Goal: Information Seeking & Learning: Learn about a topic

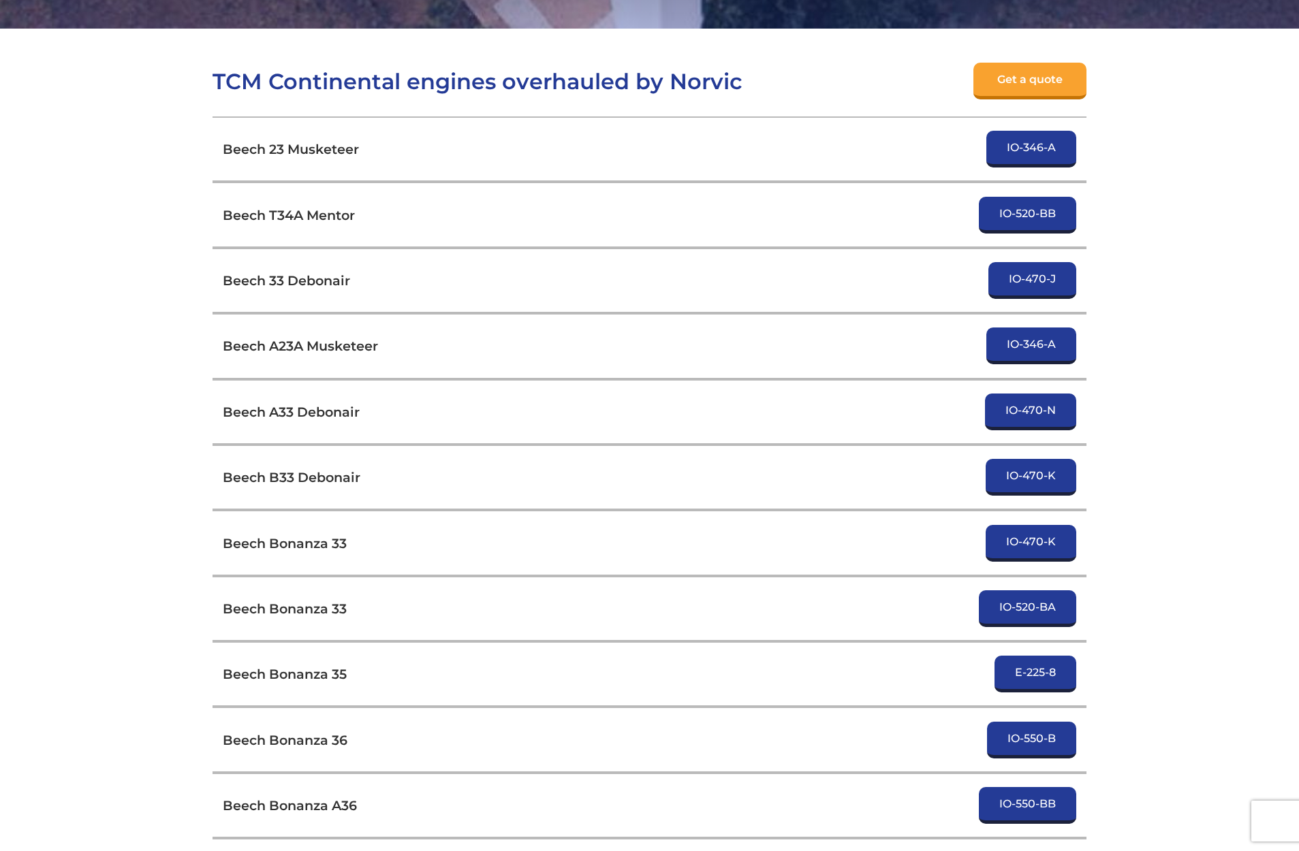
scroll to position [452, 0]
click at [1048, 674] on link "E-225-8" at bounding box center [1036, 673] width 82 height 37
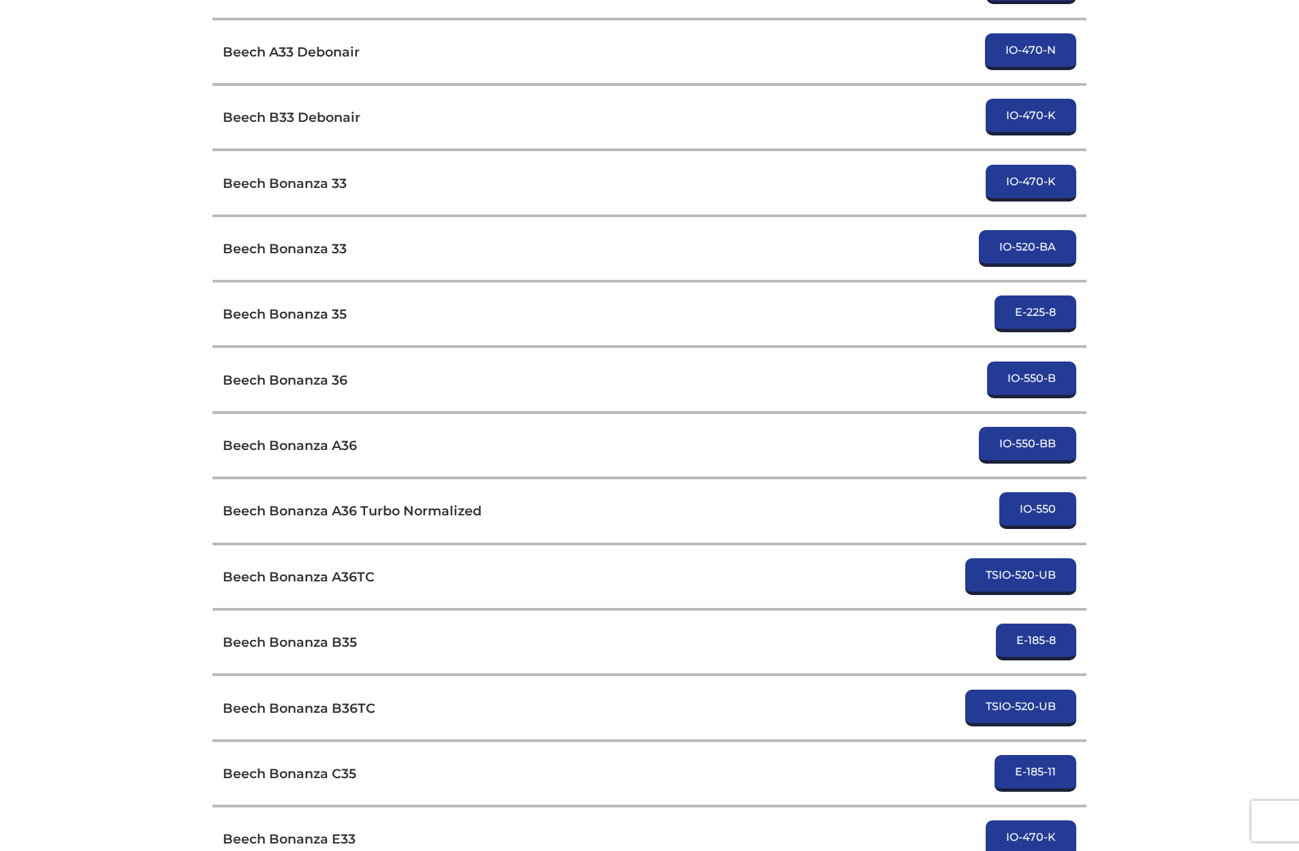
scroll to position [812, 0]
click at [1048, 640] on link "E-185-8" at bounding box center [1036, 641] width 80 height 37
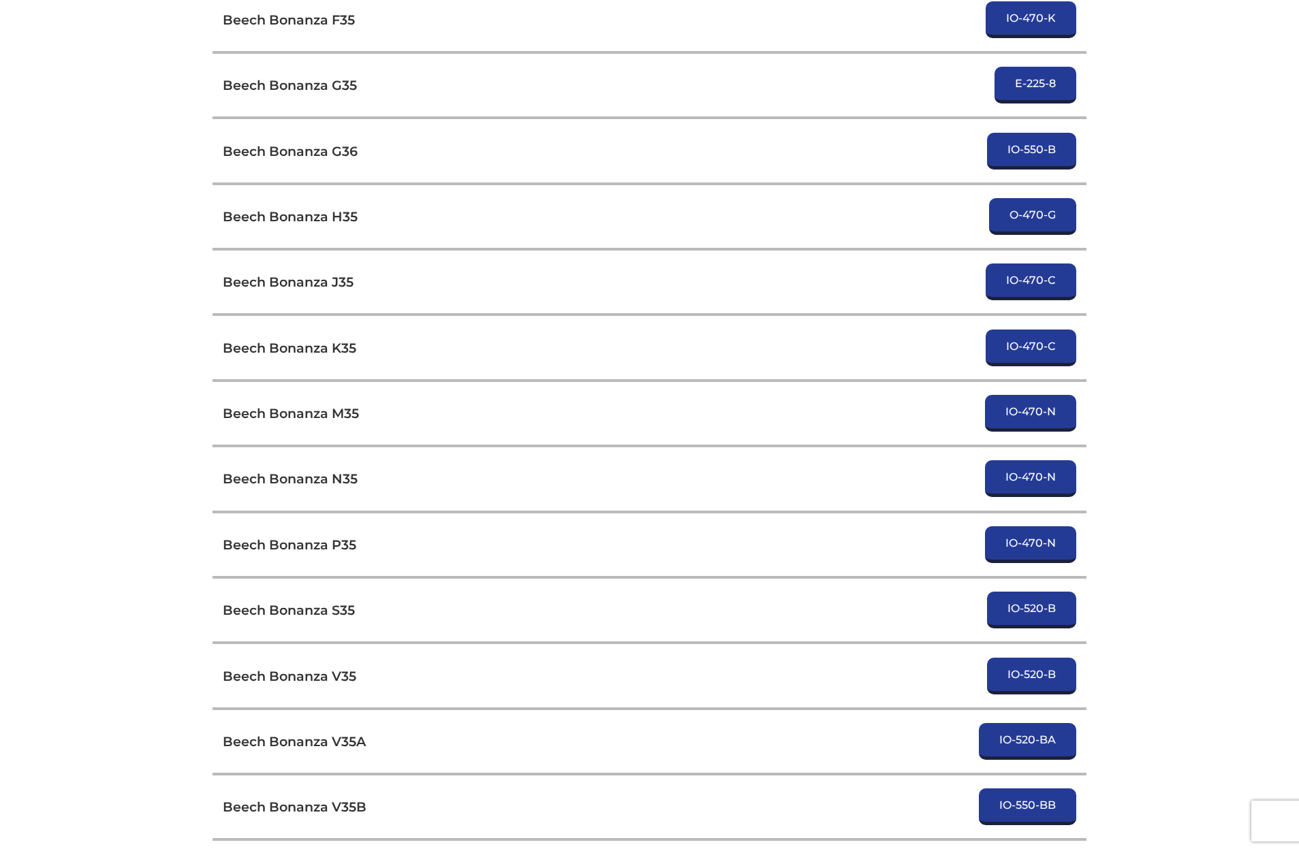
scroll to position [1913, 0]
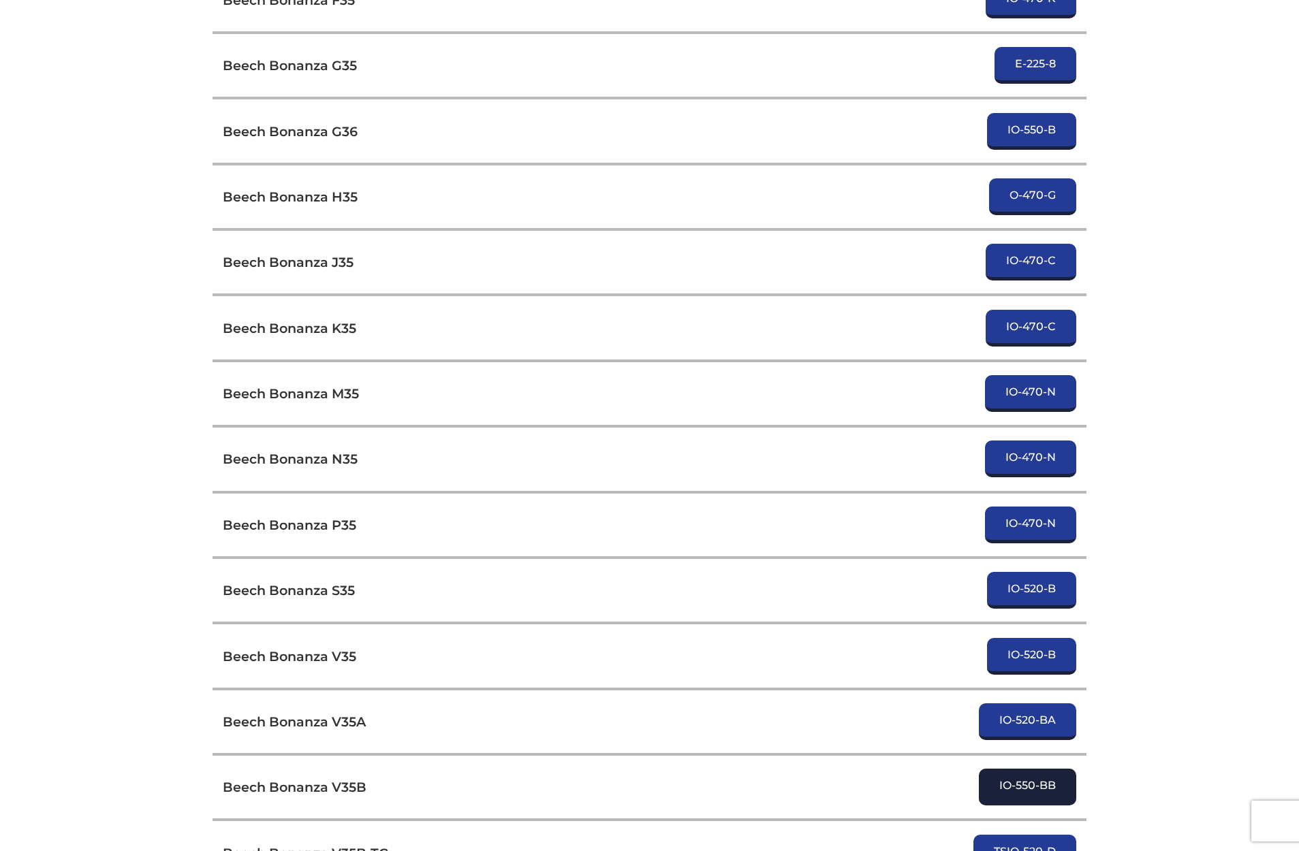
click at [1033, 789] on link "IO-550-BB" at bounding box center [1027, 787] width 97 height 37
click at [1041, 719] on link "IO-520-BA" at bounding box center [1027, 722] width 97 height 37
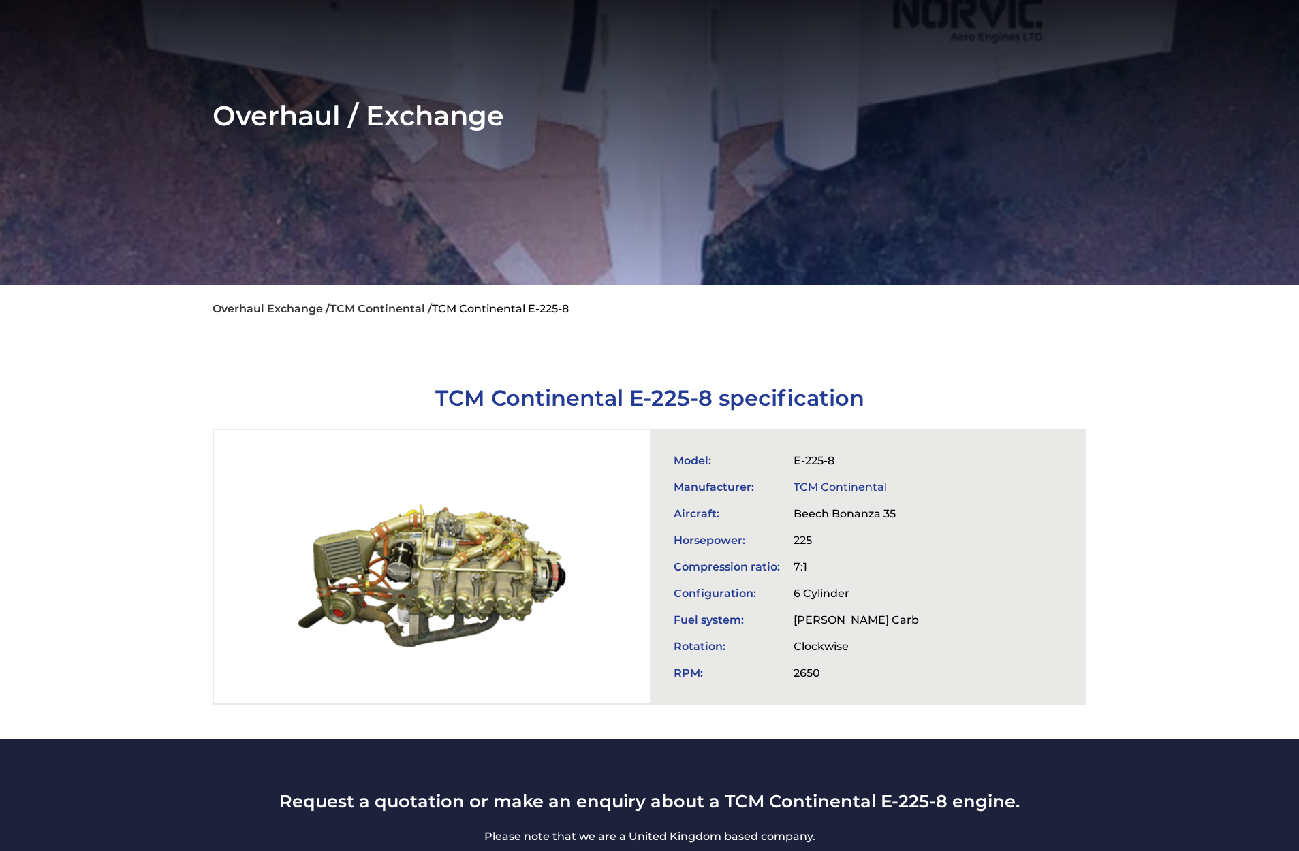
scroll to position [195, 0]
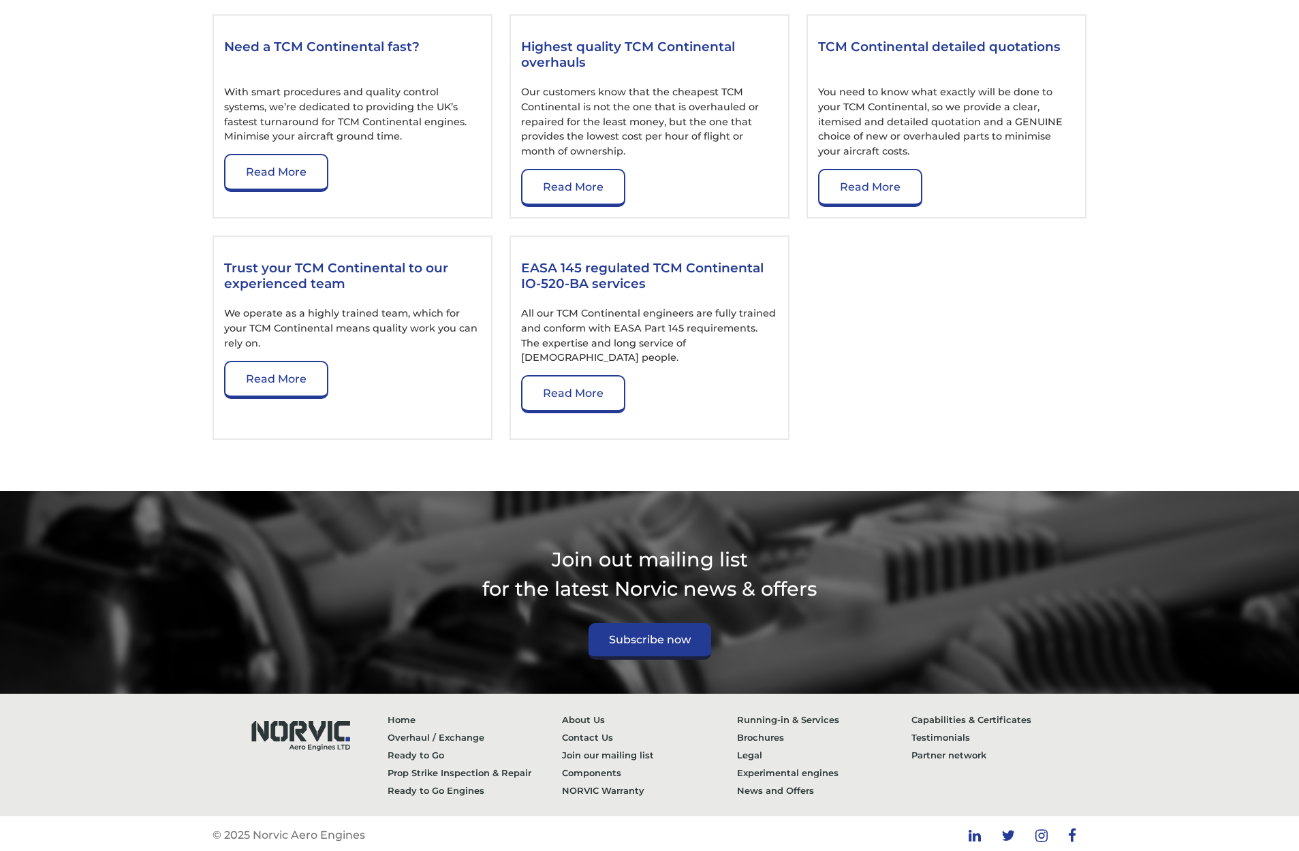
scroll to position [2091, 0]
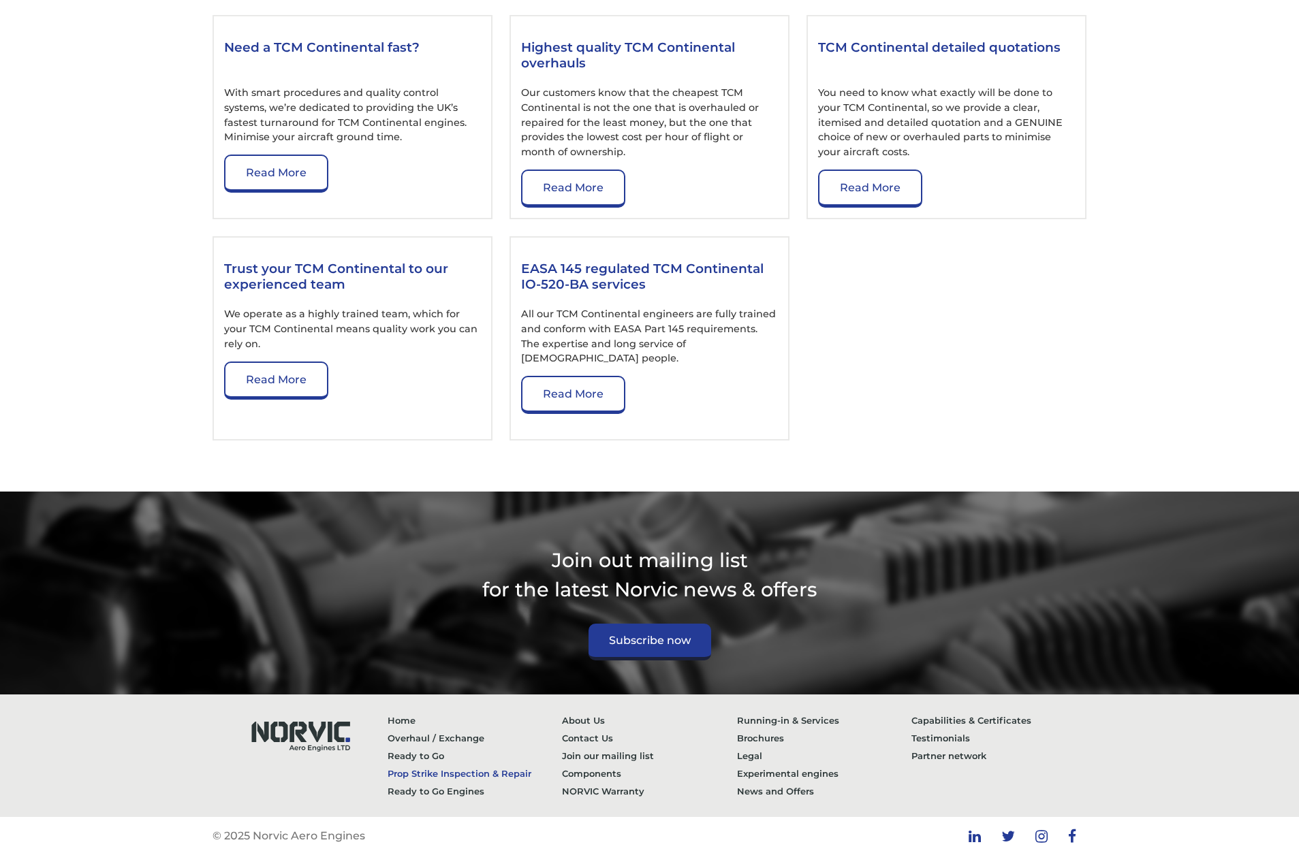
click at [435, 768] on link "Prop Strike Inspection & Repair" at bounding box center [475, 774] width 175 height 18
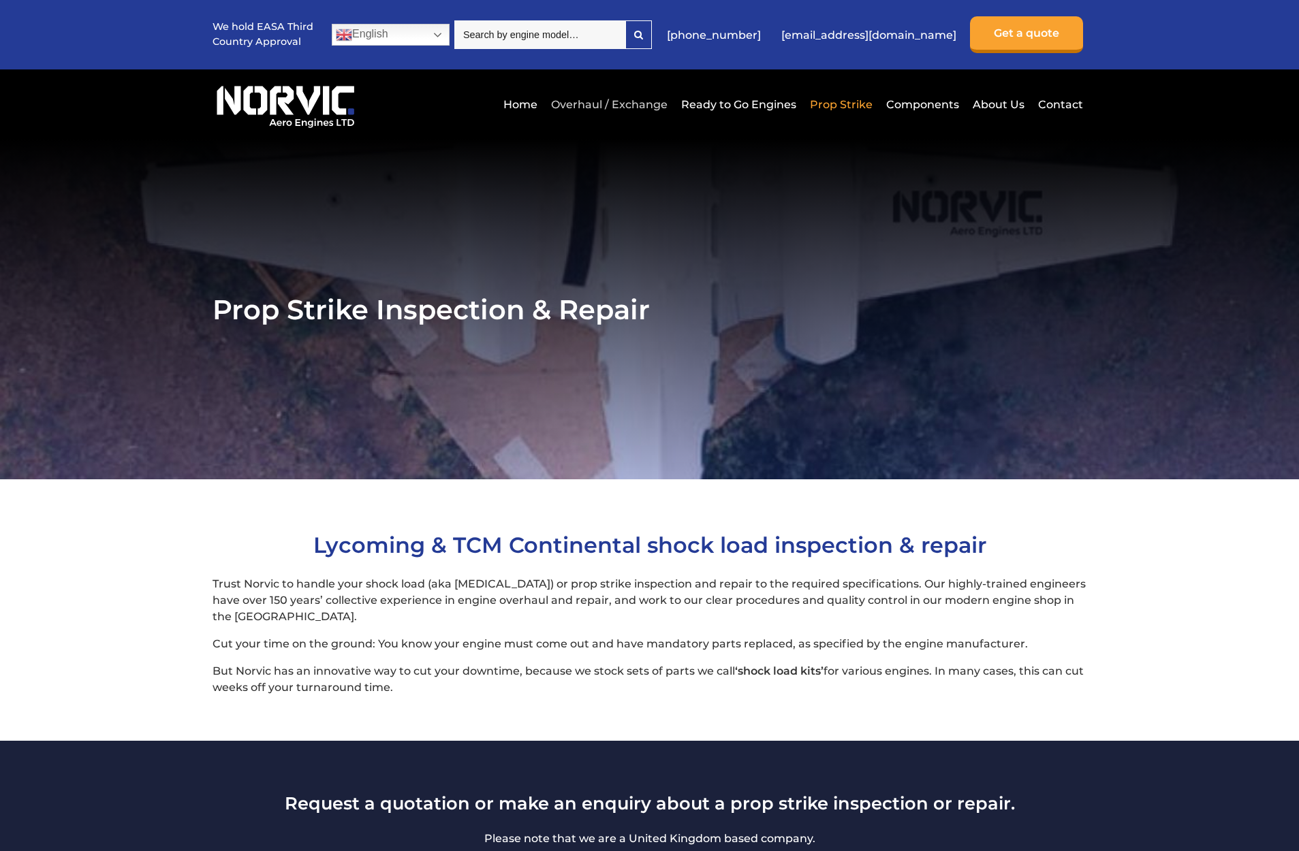
click at [627, 108] on link "Overhaul / Exchange" at bounding box center [609, 104] width 123 height 33
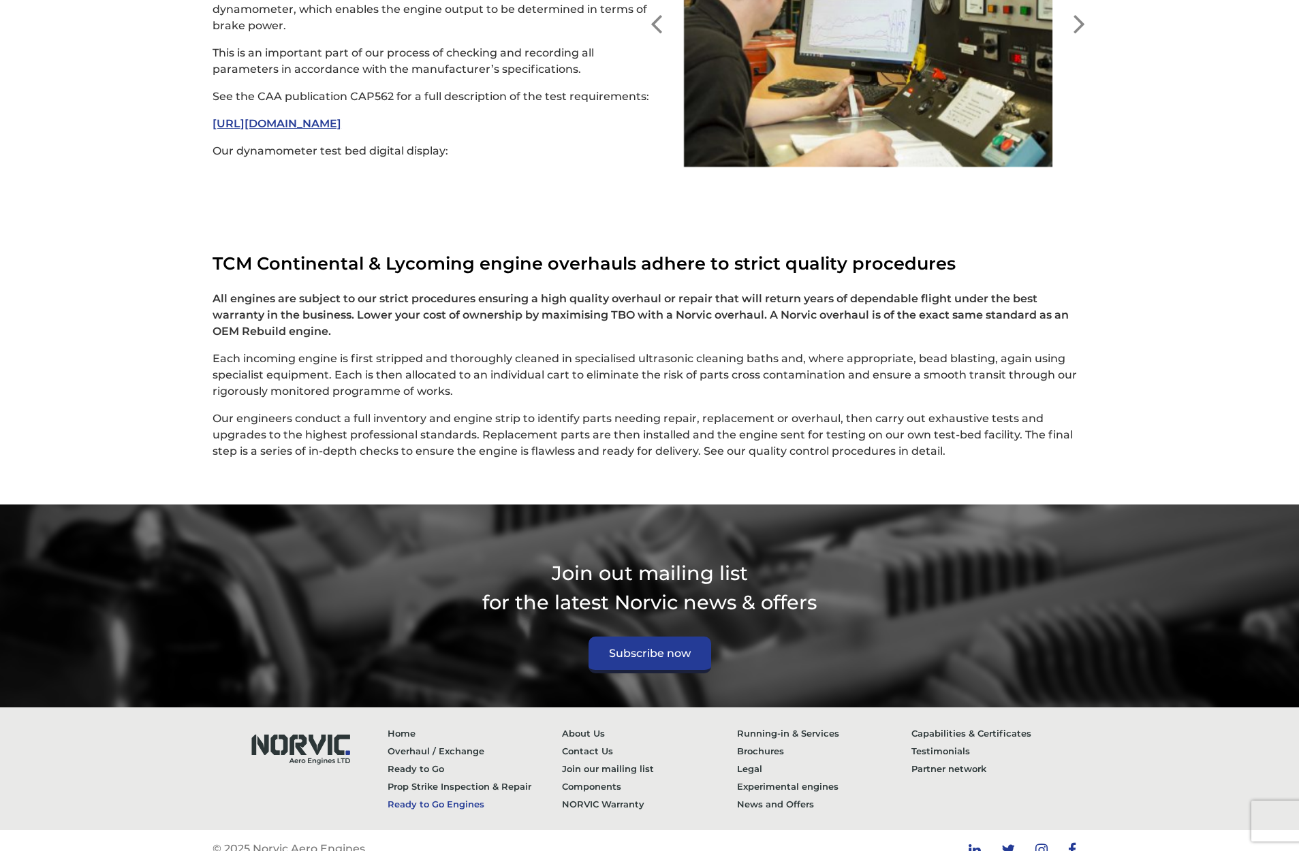
scroll to position [3426, 0]
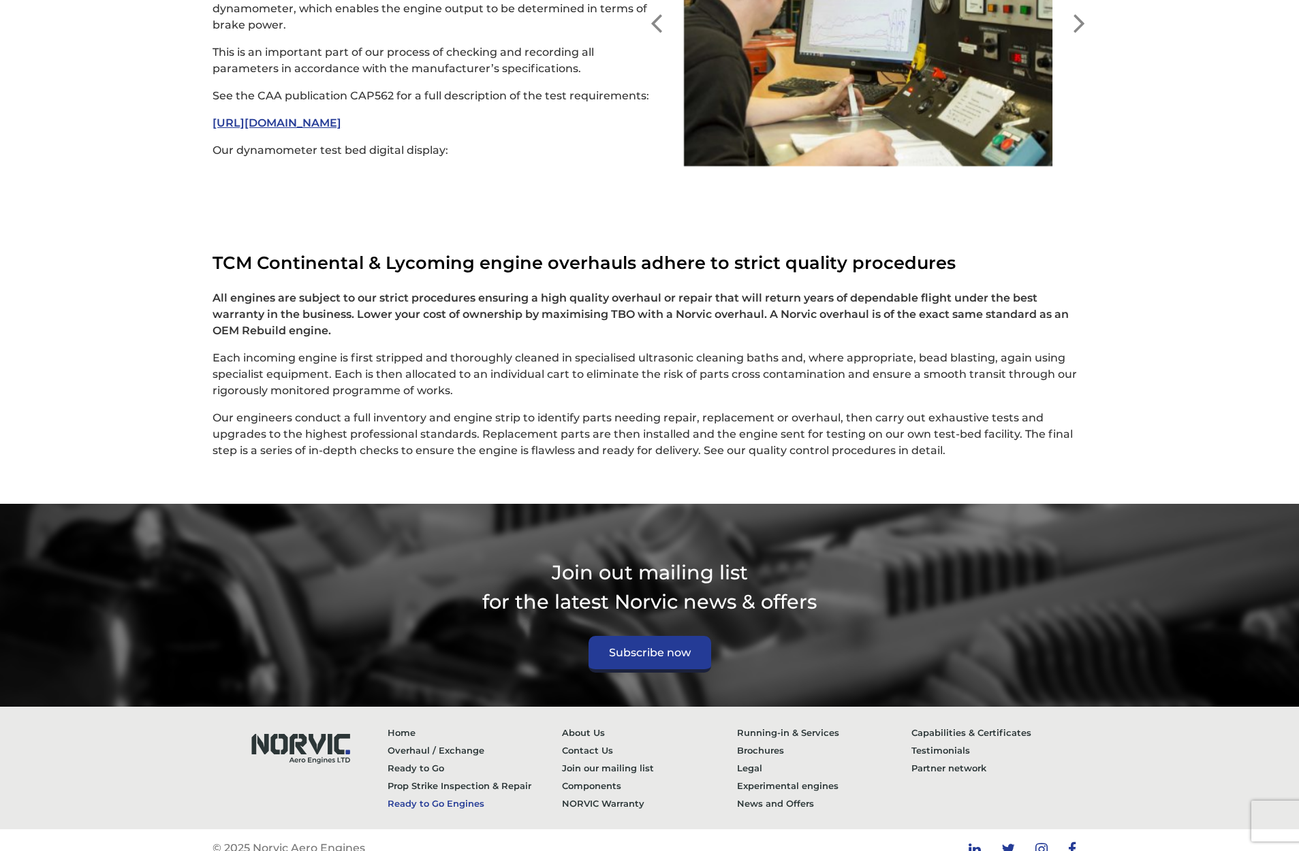
click at [436, 795] on link "Ready to Go Engines" at bounding box center [475, 804] width 175 height 18
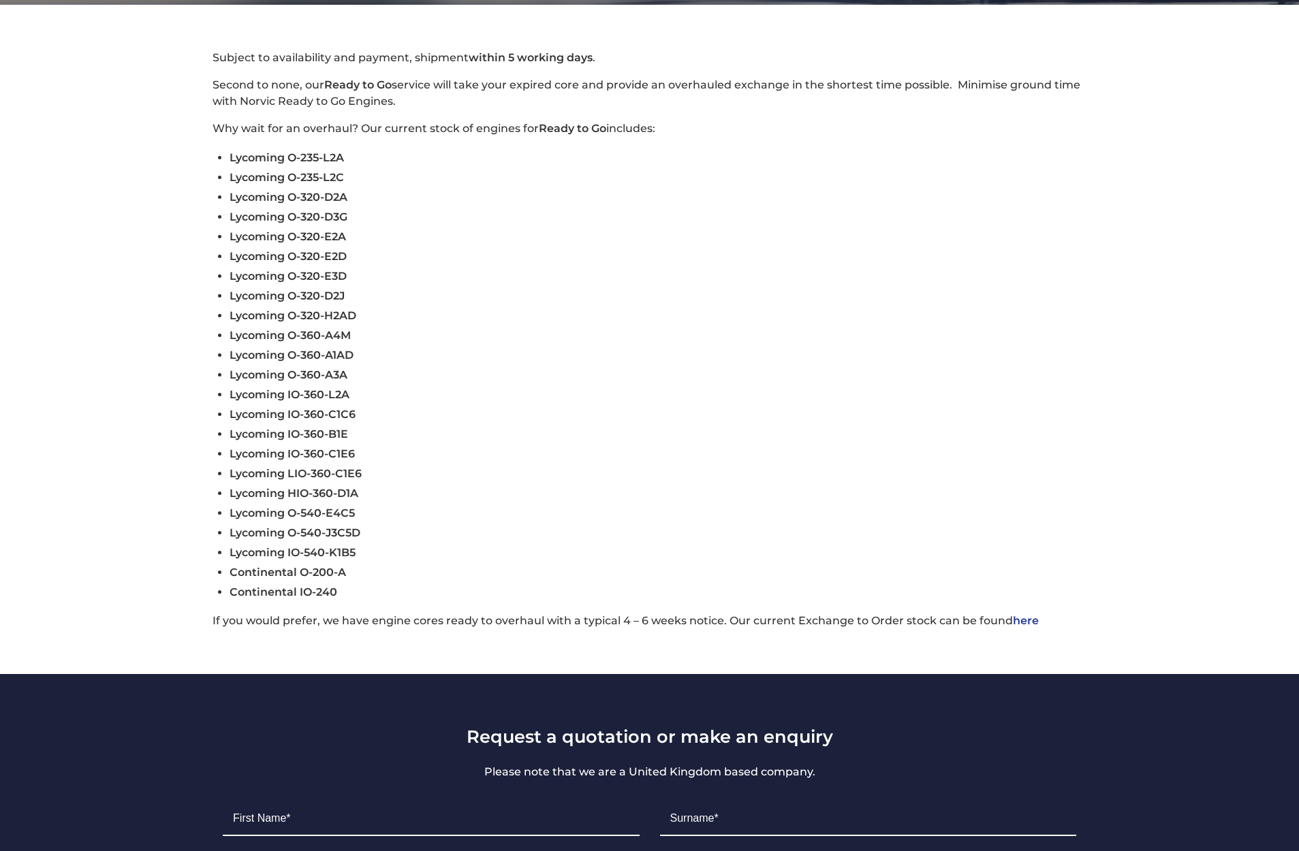
scroll to position [463, 0]
